Goal: Navigation & Orientation: Find specific page/section

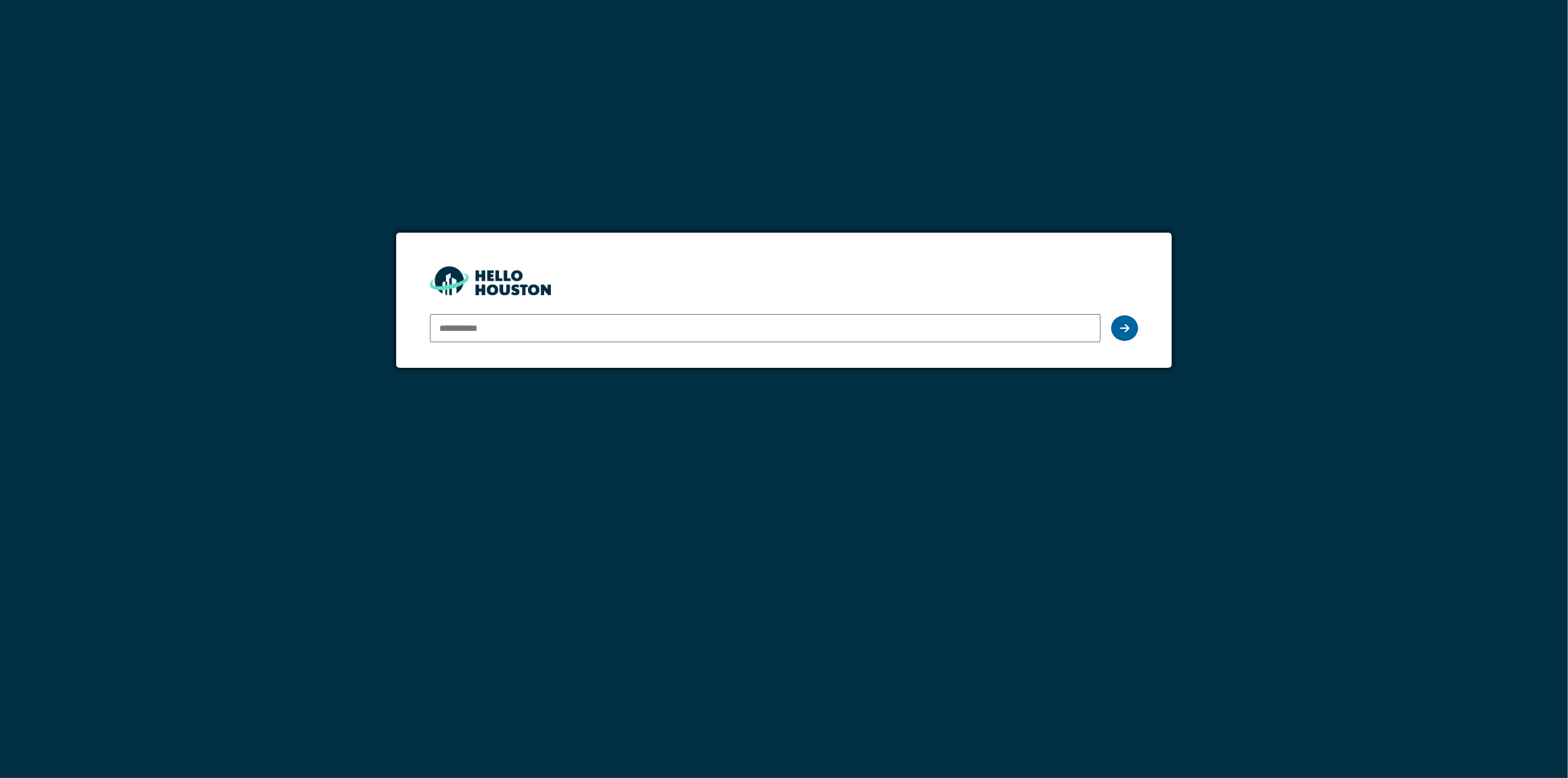
type input "**********"
click at [1130, 333] on div at bounding box center [1124, 328] width 27 height 25
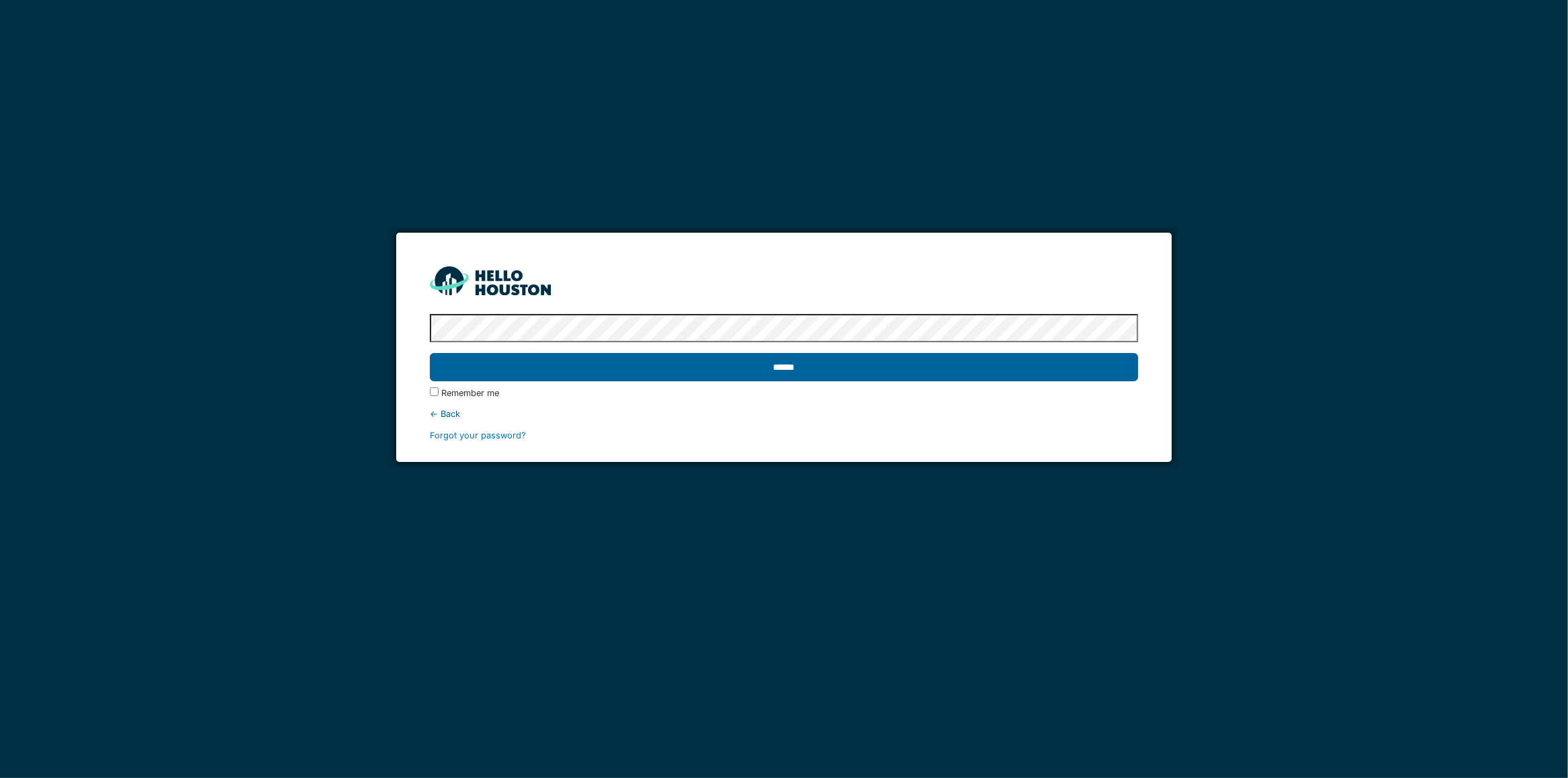
click at [831, 375] on input "******" at bounding box center [784, 367] width 709 height 28
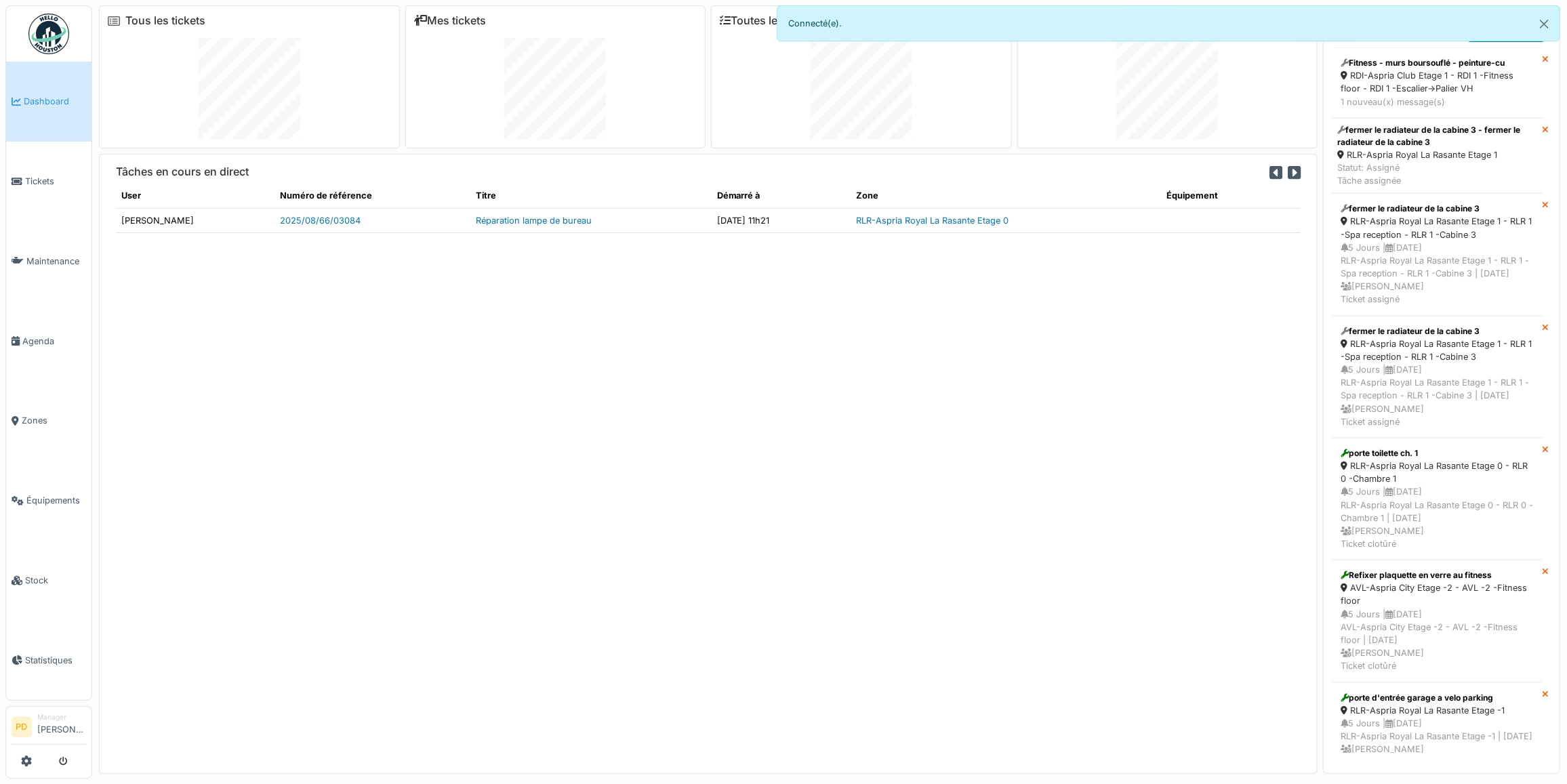
click at [46, 103] on span "Dashboard" at bounding box center [55, 101] width 62 height 13
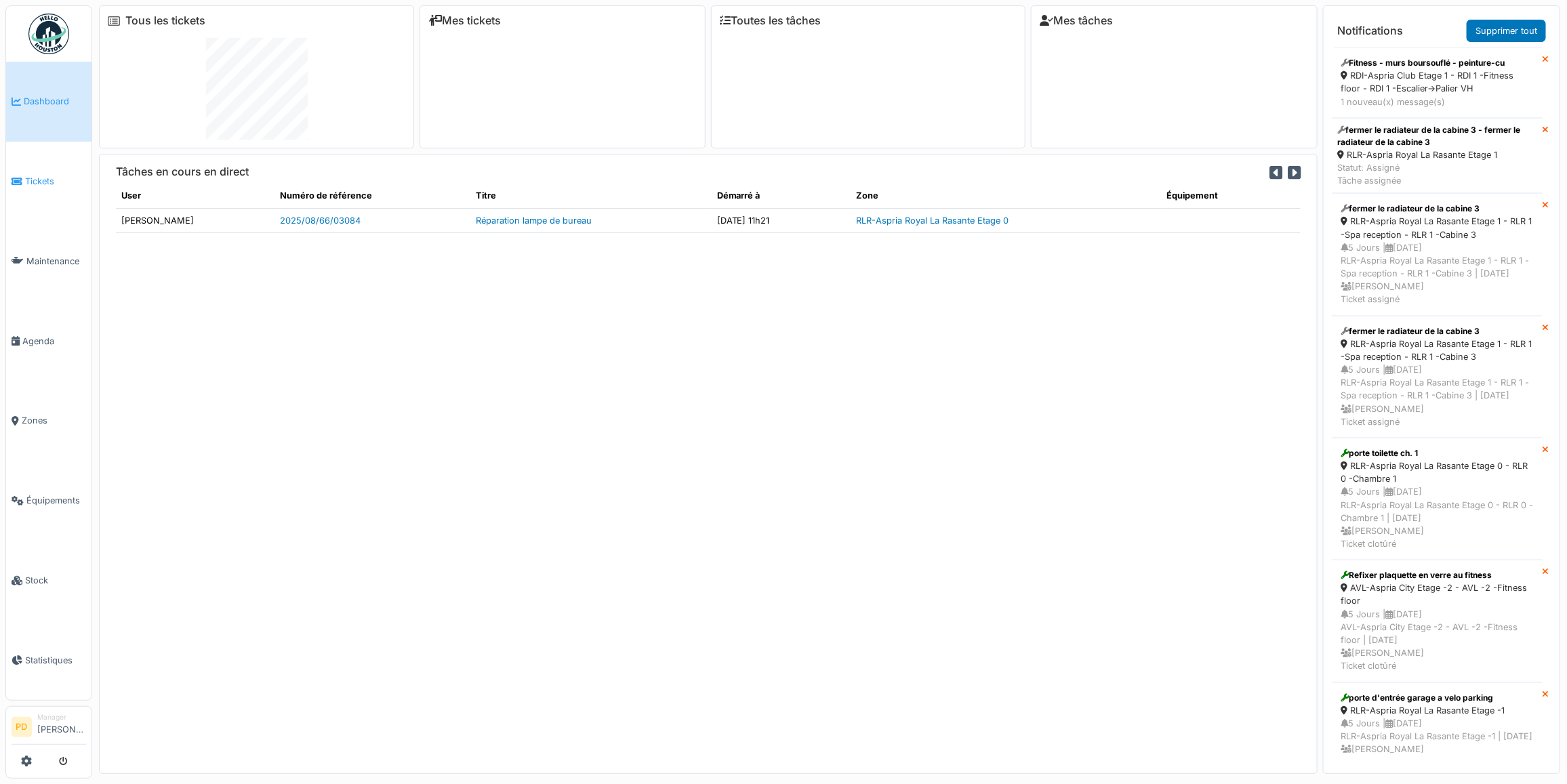
click at [47, 177] on span "Tickets" at bounding box center [56, 181] width 61 height 13
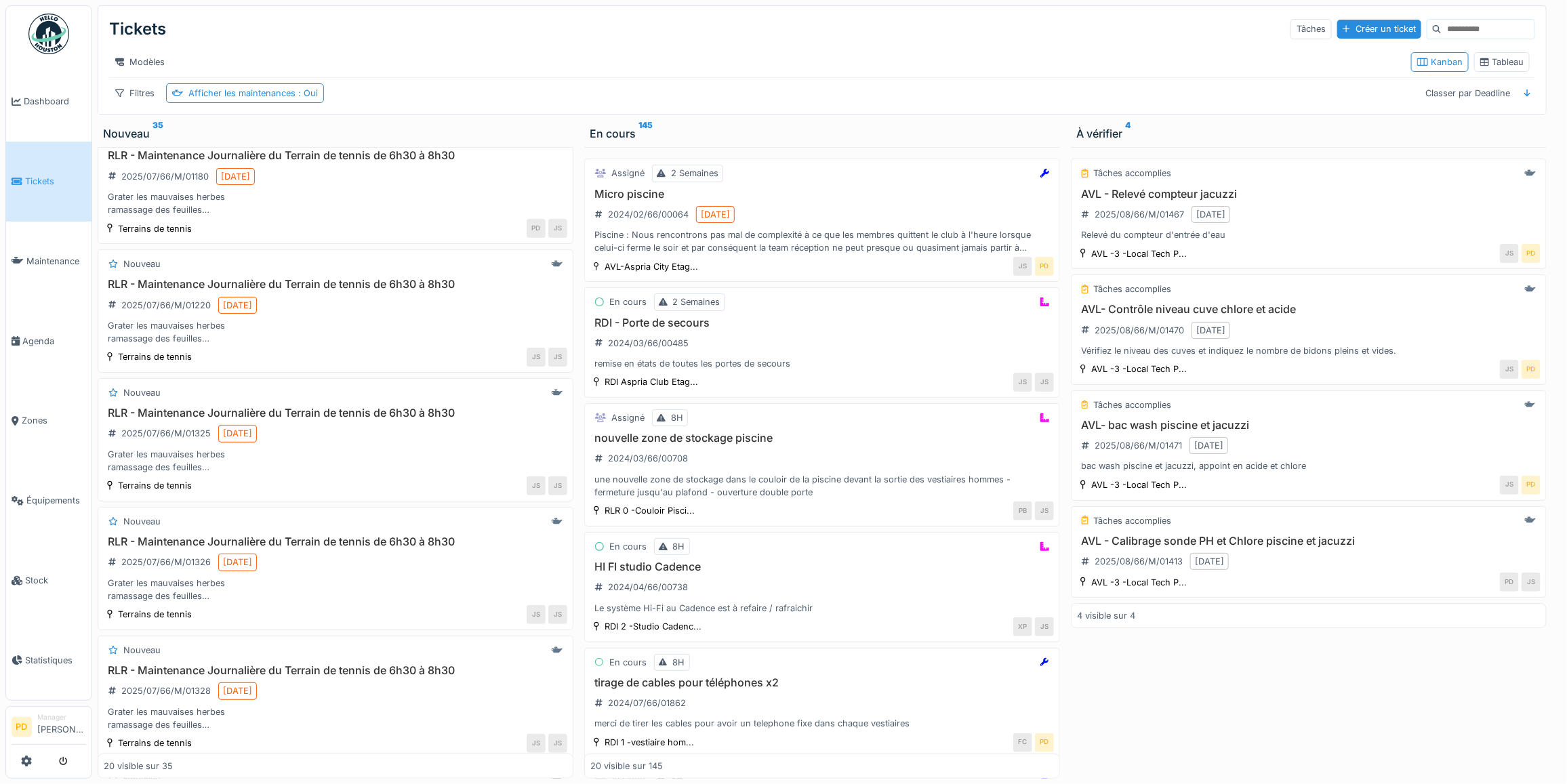
scroll to position [423, 0]
click at [290, 99] on div "Afficher les maintenances : Oui" at bounding box center [253, 93] width 129 height 13
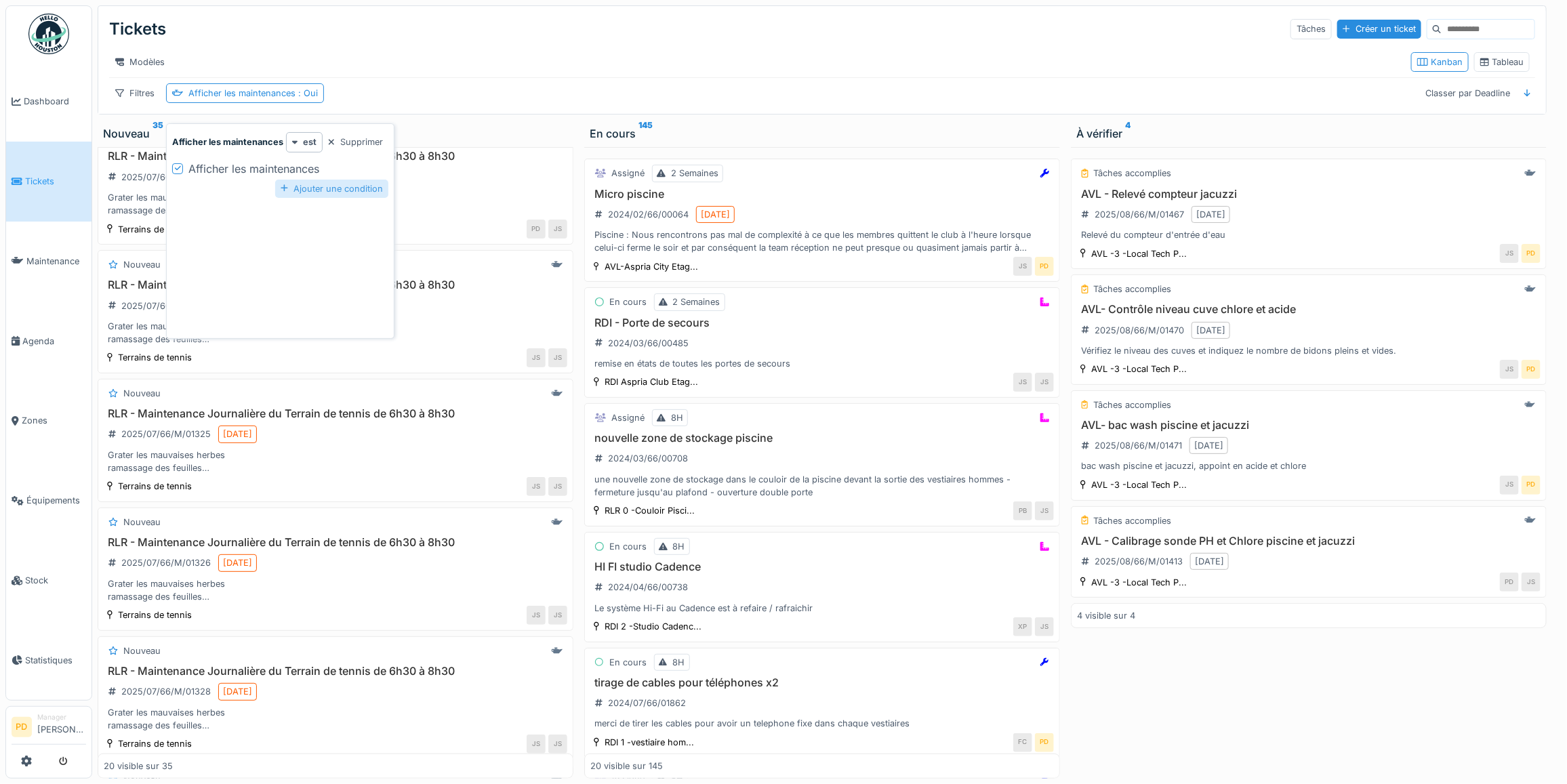
click at [356, 184] on div "Ajouter une condition" at bounding box center [332, 188] width 113 height 18
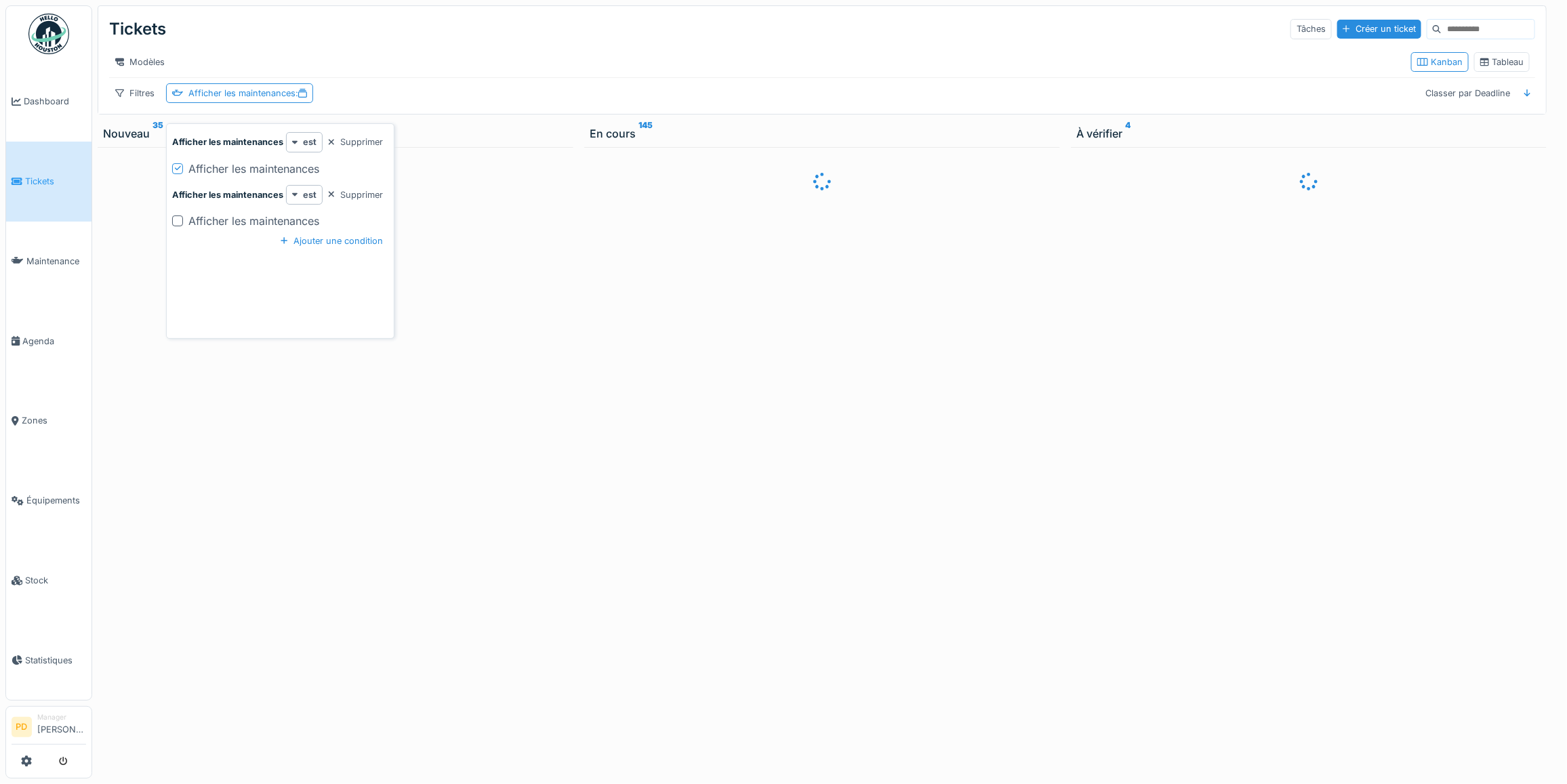
scroll to position [0, 0]
click at [367, 146] on div "Supprimer" at bounding box center [355, 142] width 66 height 18
click at [367, 145] on div "Supprimer" at bounding box center [355, 142] width 66 height 18
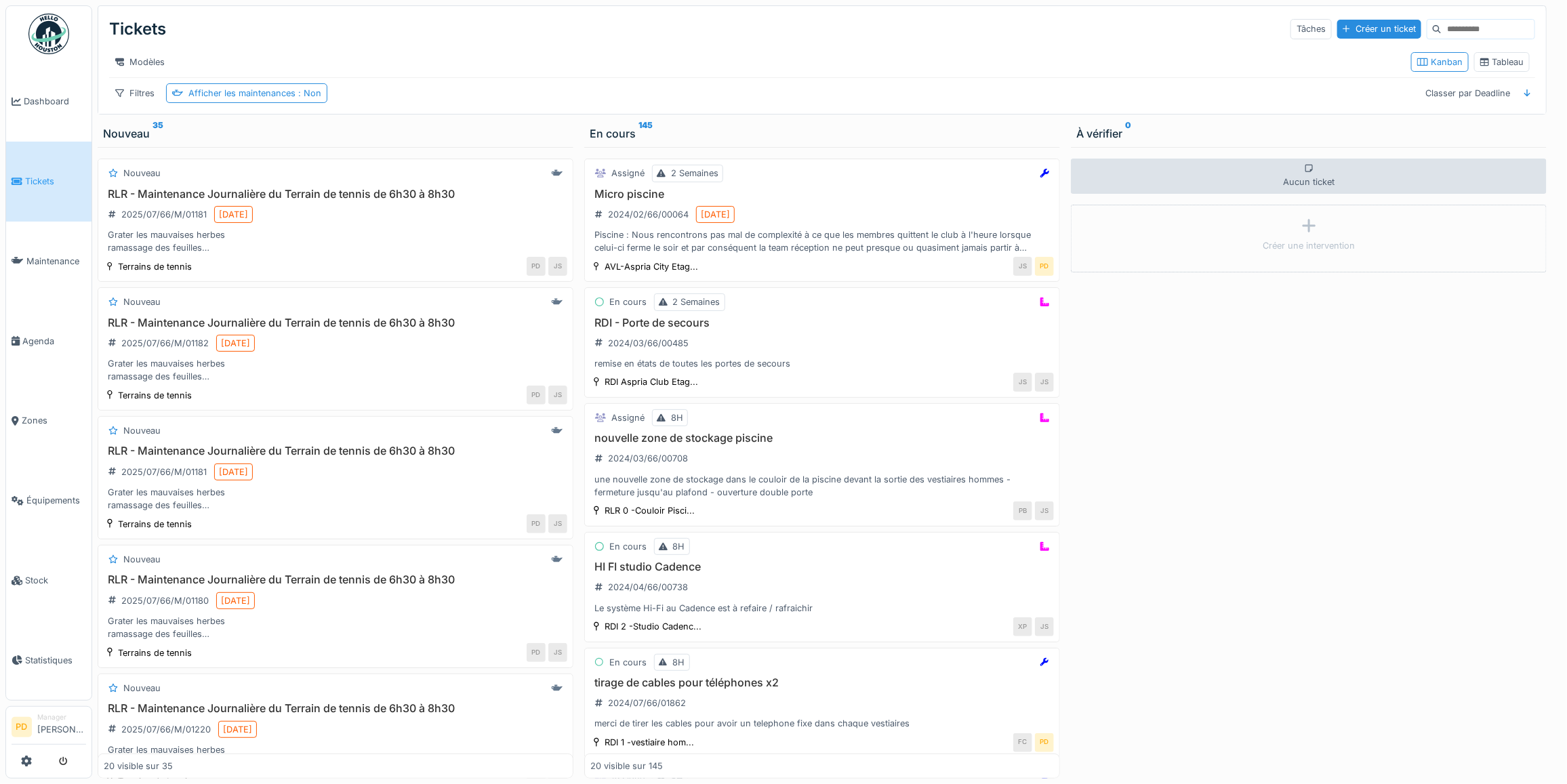
click at [42, 181] on span "Tickets" at bounding box center [56, 181] width 61 height 13
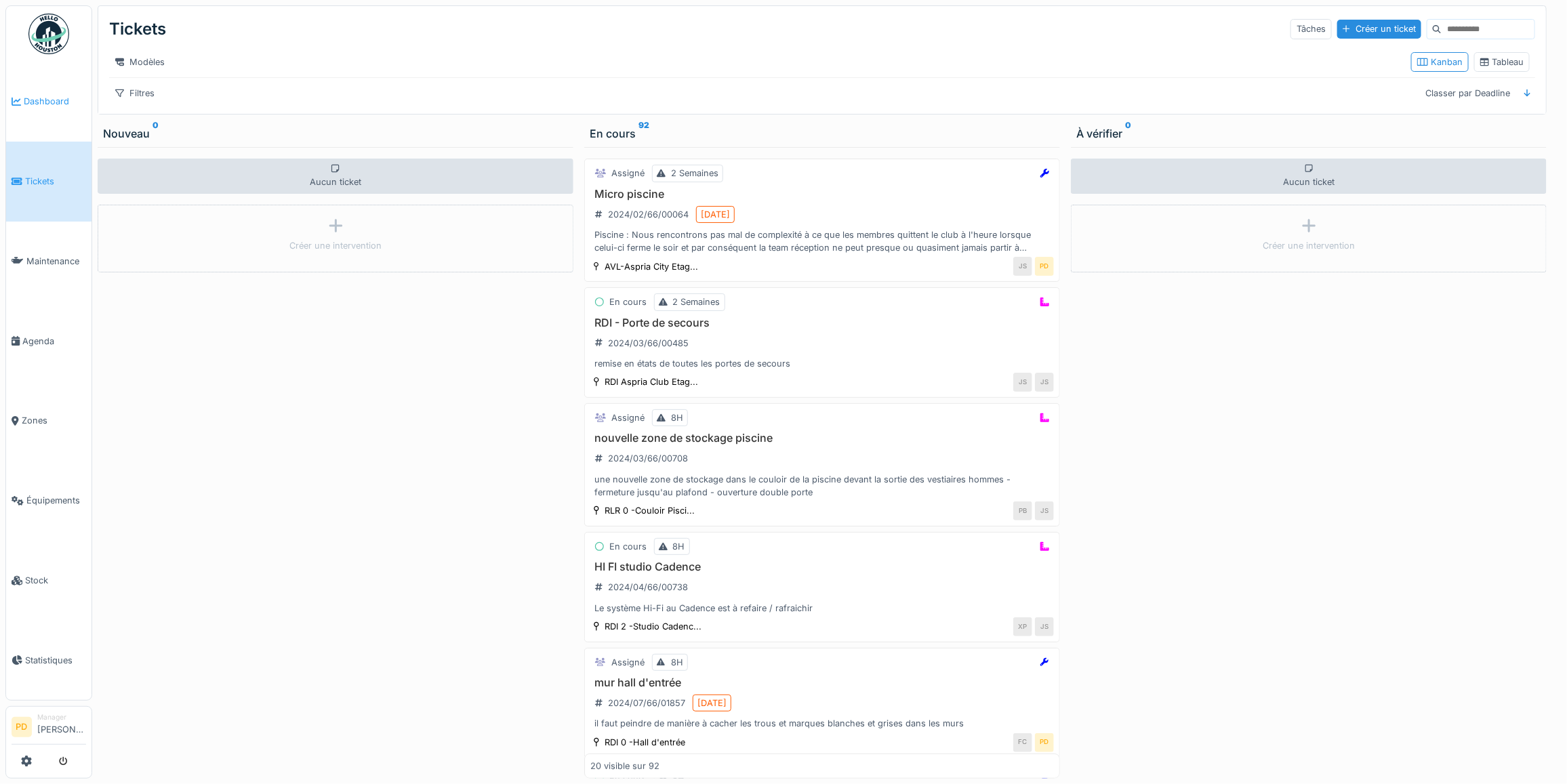
click at [59, 99] on span "Dashboard" at bounding box center [55, 101] width 62 height 13
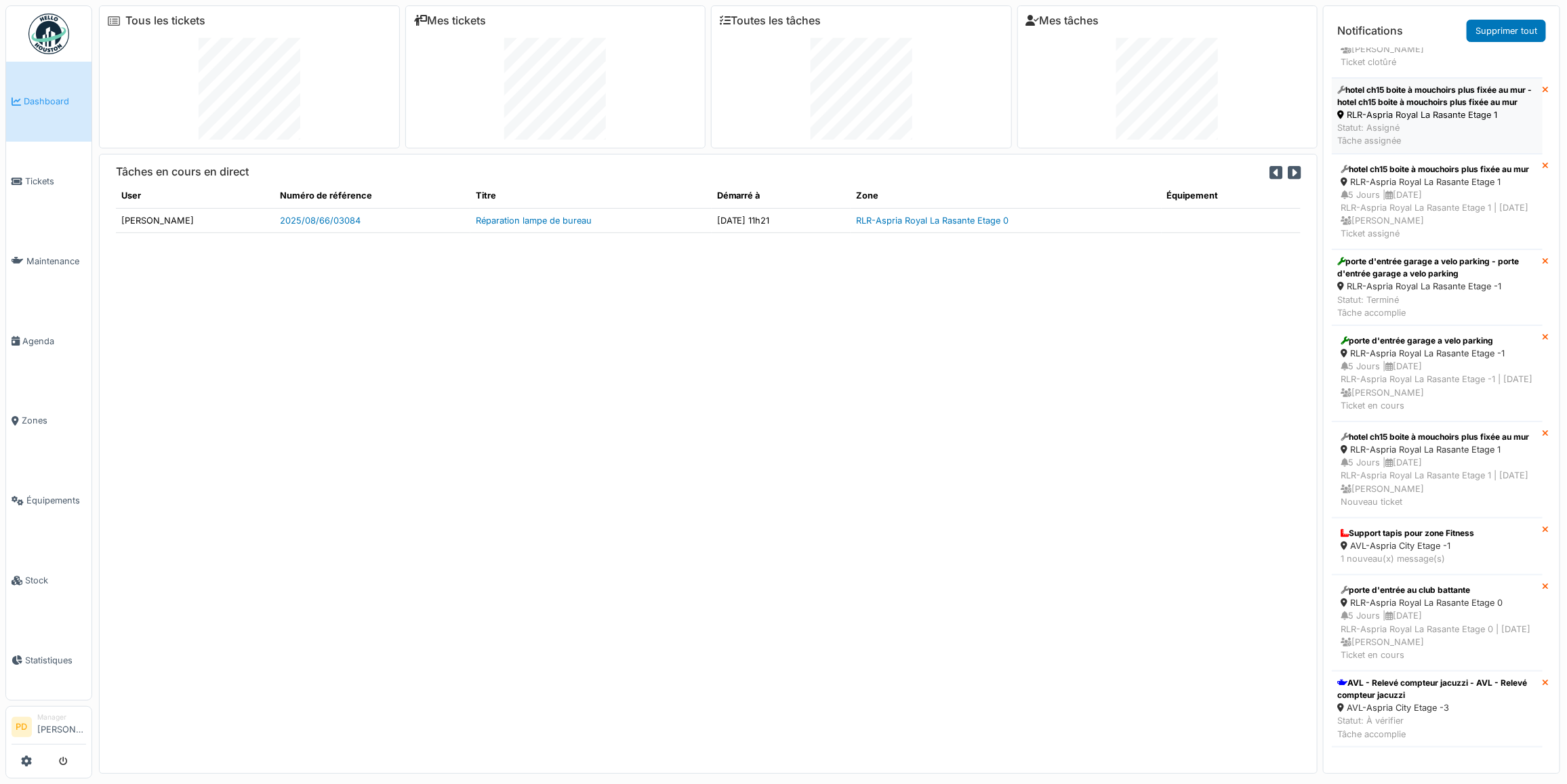
scroll to position [1355, 0]
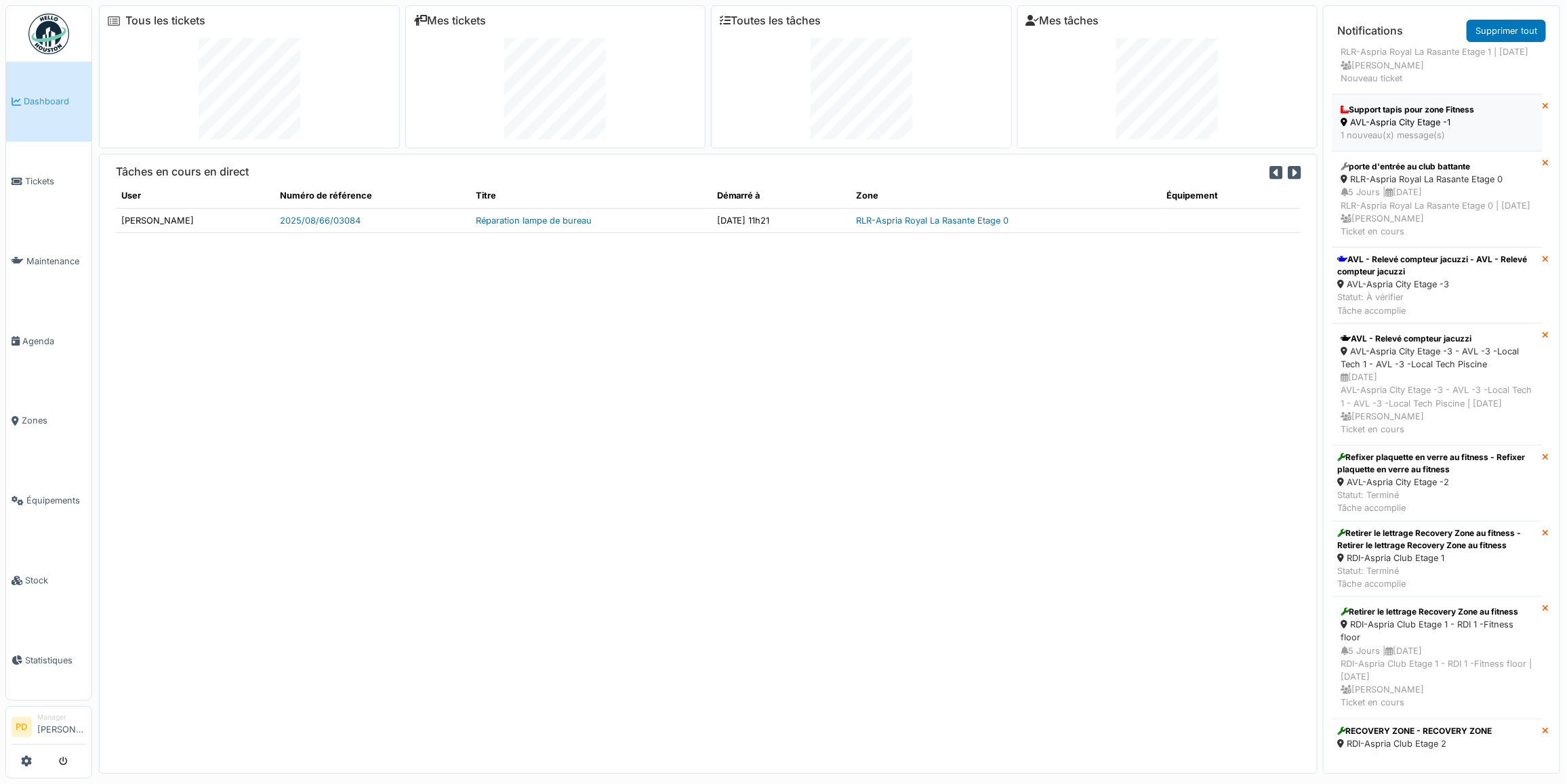
click at [1486, 142] on div "1 nouveau(x) message(s)" at bounding box center [1438, 135] width 193 height 13
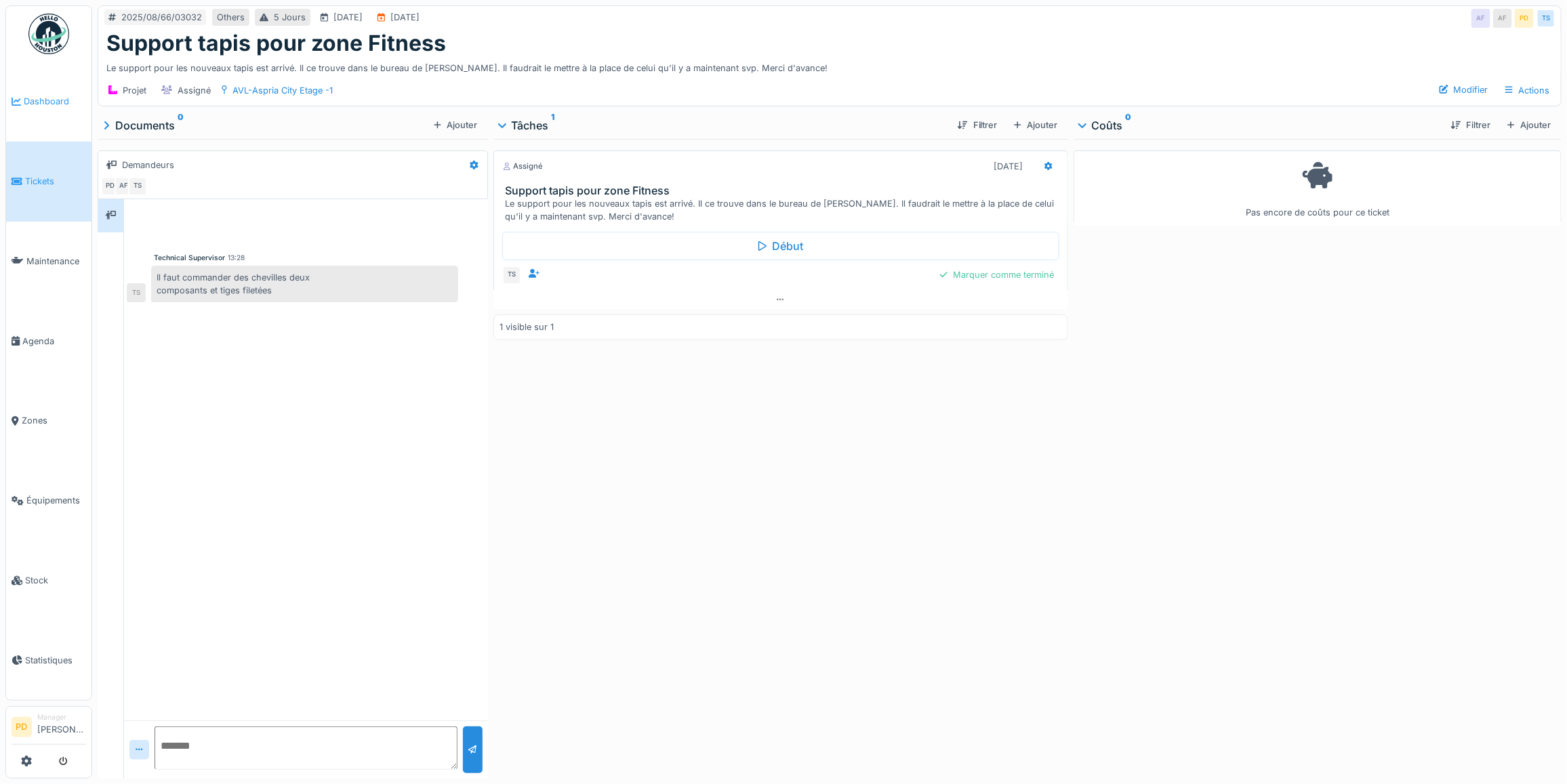
click at [52, 97] on span "Dashboard" at bounding box center [55, 101] width 62 height 13
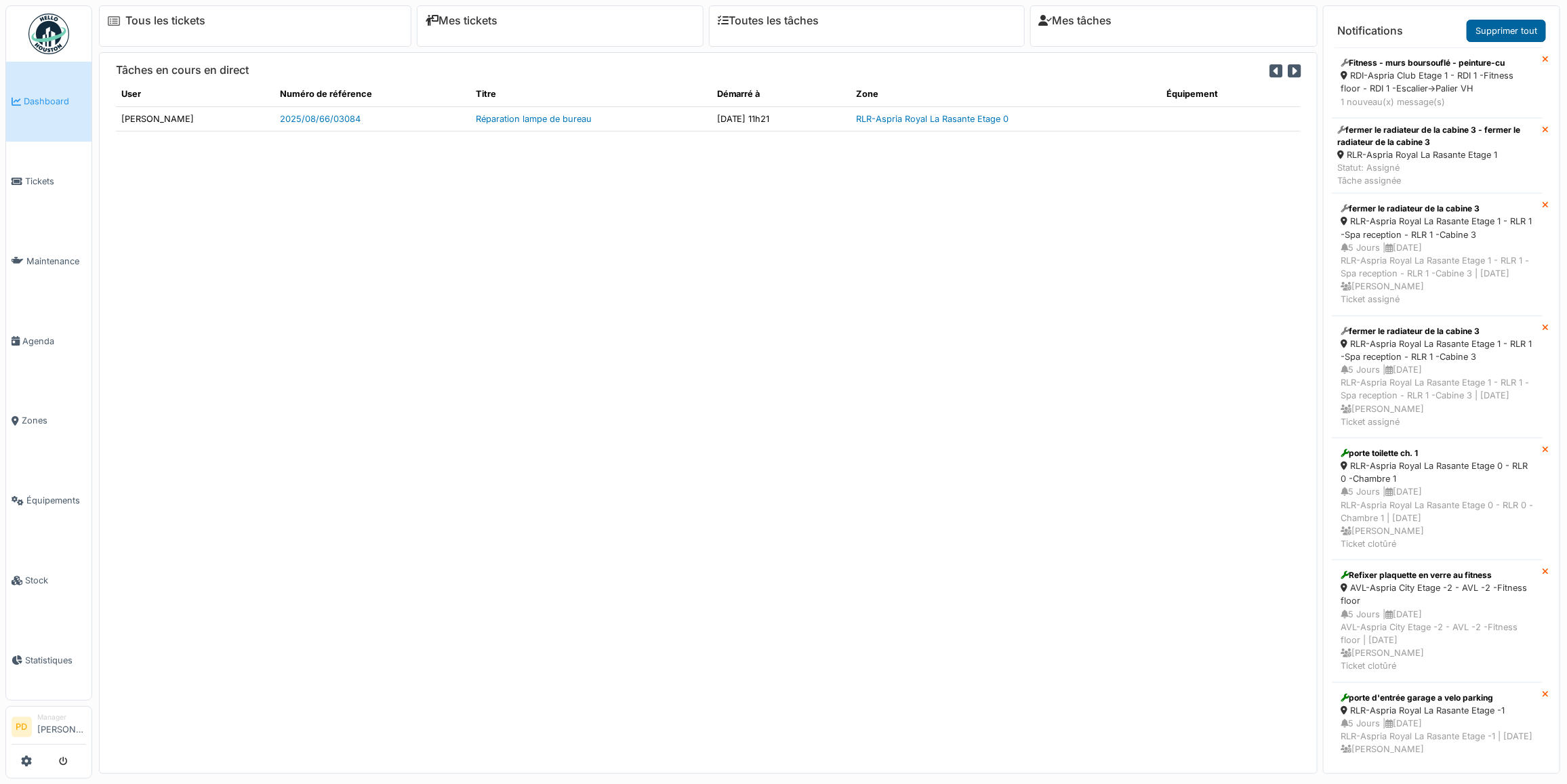
click at [1520, 36] on link "Supprimer tout" at bounding box center [1506, 31] width 79 height 23
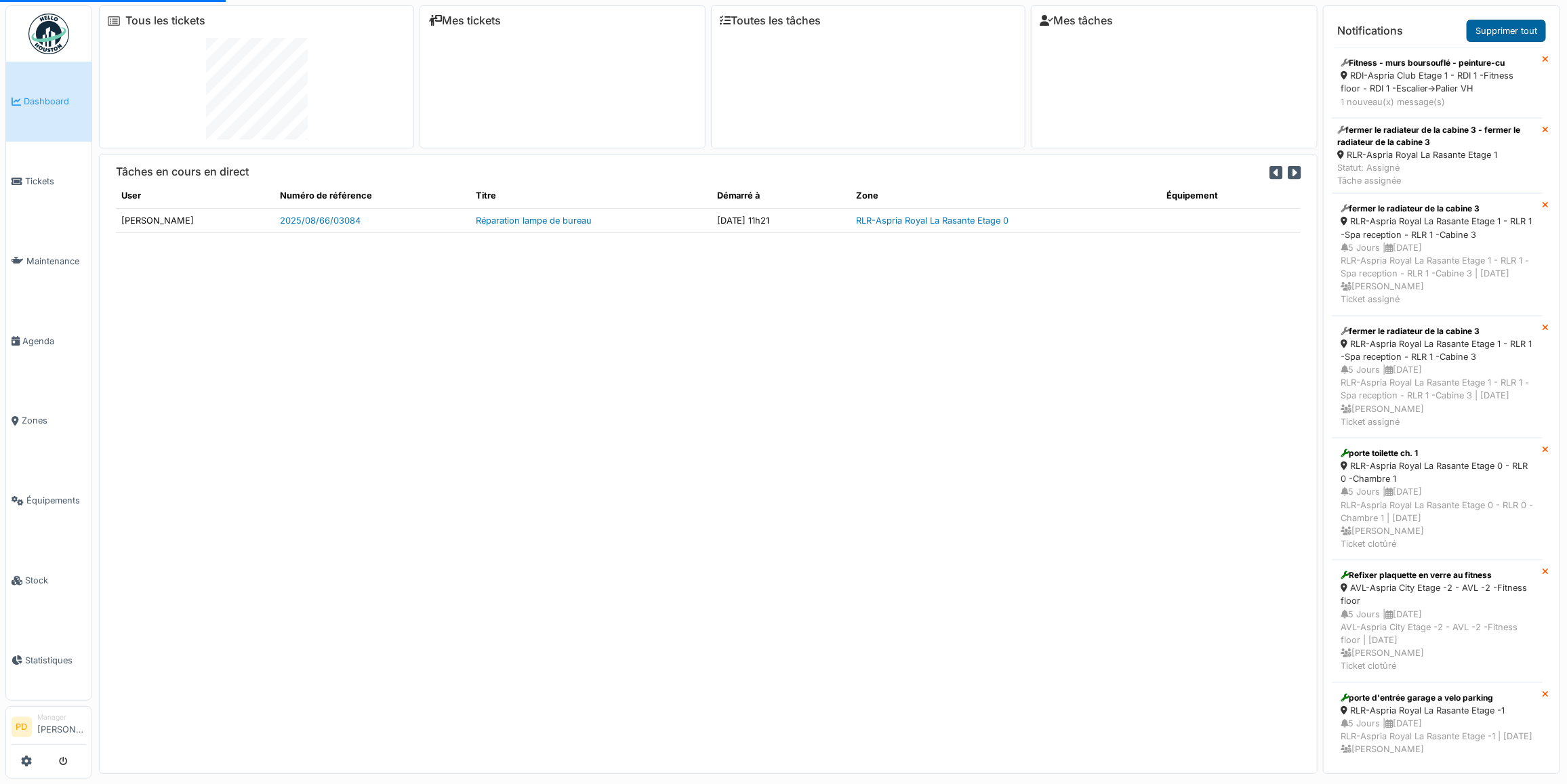
click at [1511, 31] on link "Supprimer tout" at bounding box center [1506, 31] width 79 height 23
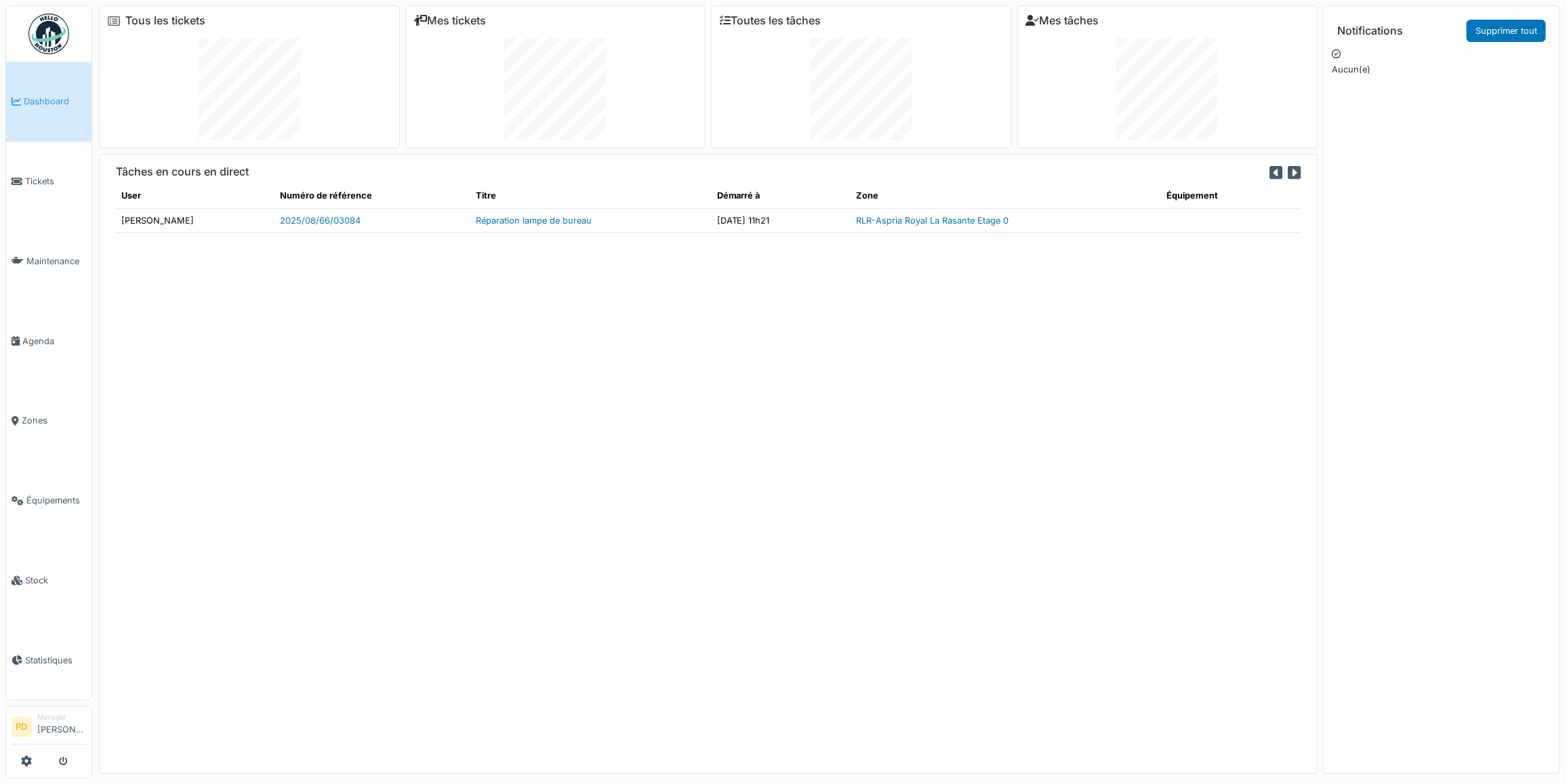
click at [43, 95] on span "Dashboard" at bounding box center [55, 101] width 62 height 13
